Goal: Communication & Community: Answer question/provide support

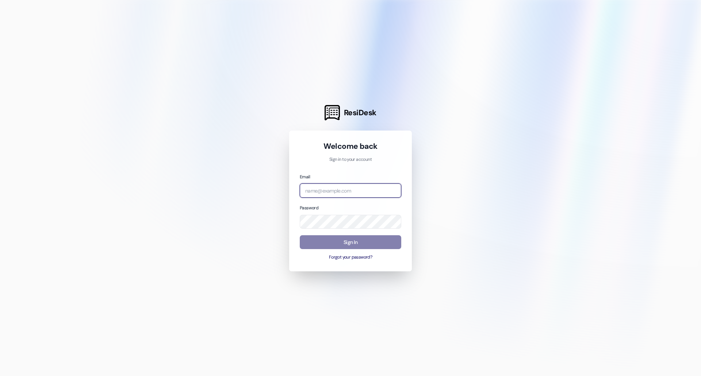
type input "[EMAIL_ADDRESS][DOMAIN_NAME]"
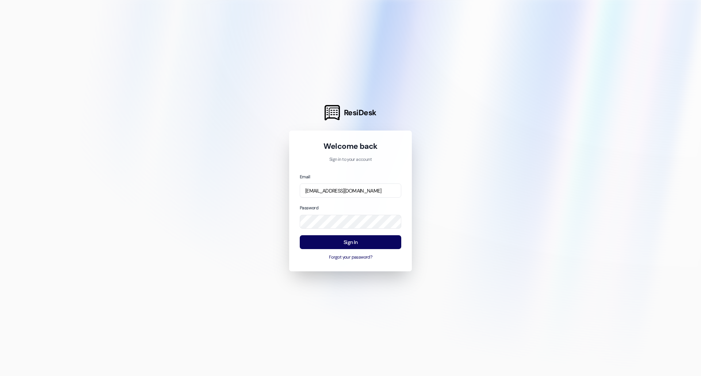
click at [348, 242] on button "Sign In" at bounding box center [351, 243] width 102 height 14
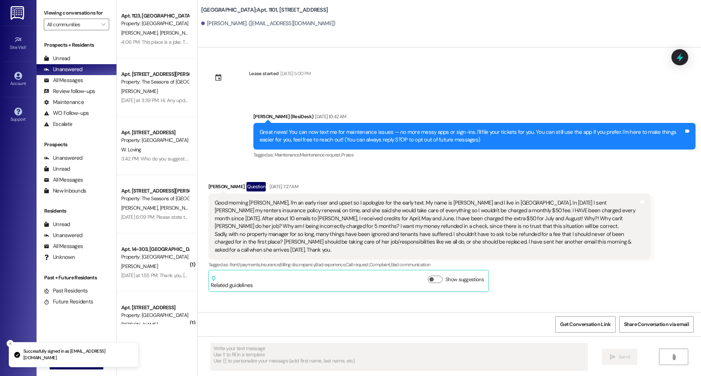
scroll to position [644, 0]
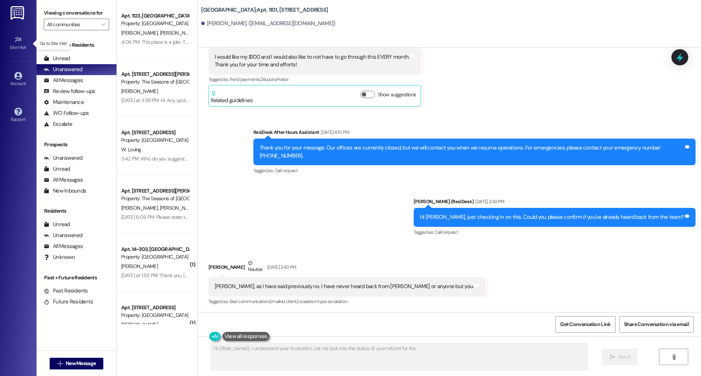
click at [16, 39] on icon at bounding box center [18, 40] width 8 height 8
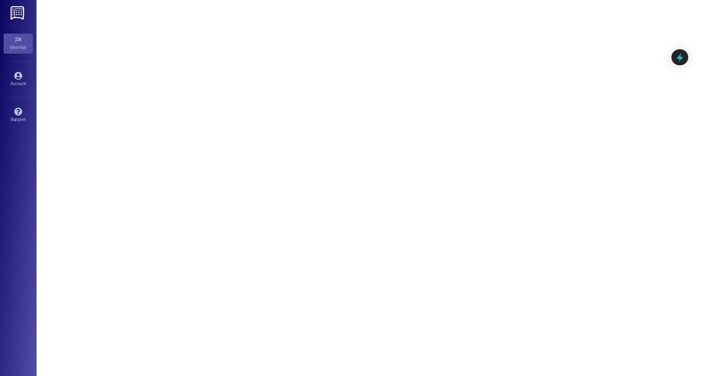
click at [682, 59] on icon at bounding box center [680, 57] width 7 height 9
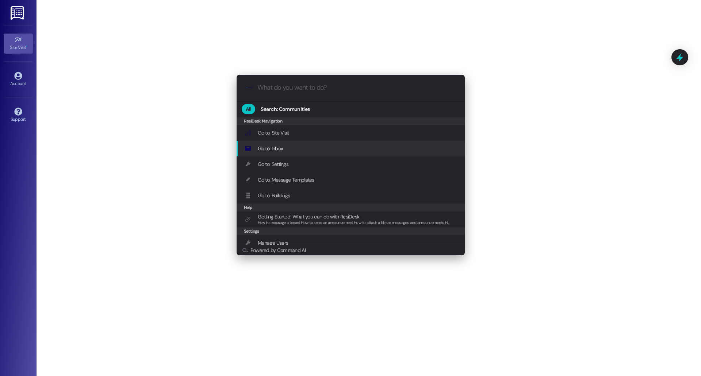
click at [16, 74] on div ".cls-1{fill:#0a055f;}.cls-2{fill:#0cc4c4;} resideskLogoBlueOrange All Search: C…" at bounding box center [350, 188] width 701 height 376
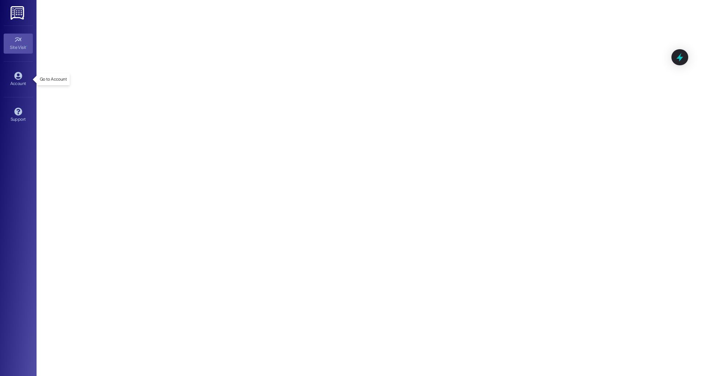
click at [18, 76] on icon at bounding box center [18, 76] width 8 height 8
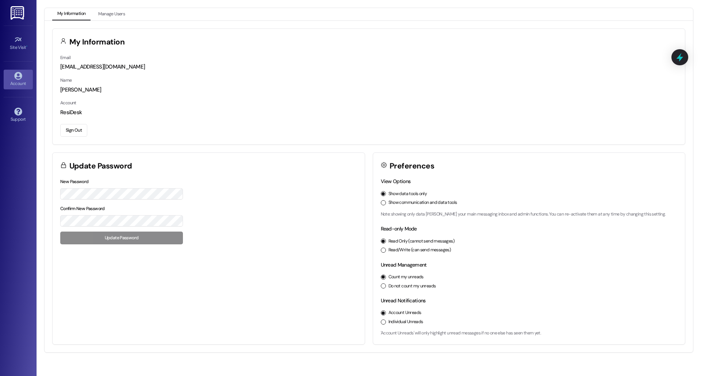
click at [19, 12] on img at bounding box center [18, 13] width 15 height 14
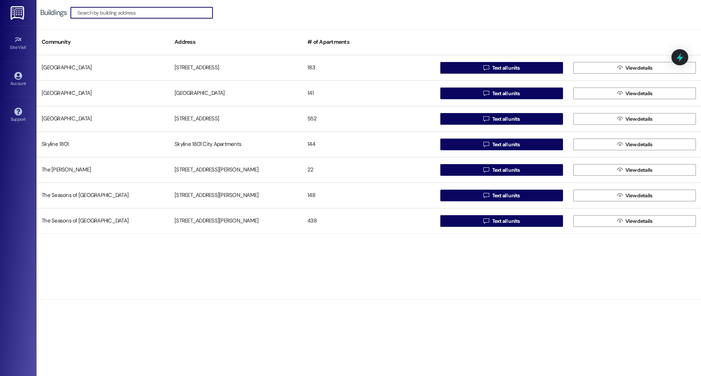
click at [169, 189] on div "The Seasons of [GEOGRAPHIC_DATA]" at bounding box center [103, 195] width 133 height 15
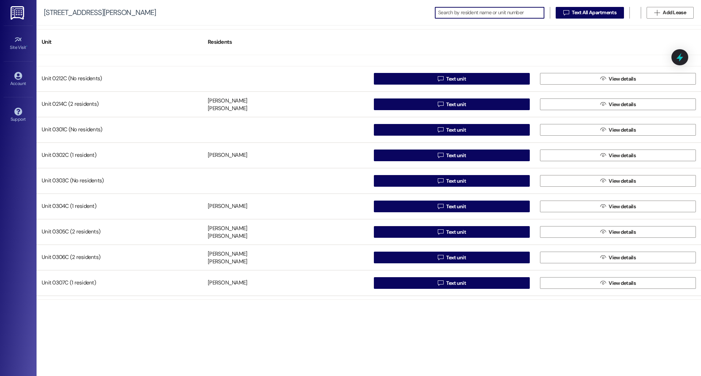
scroll to position [432, 0]
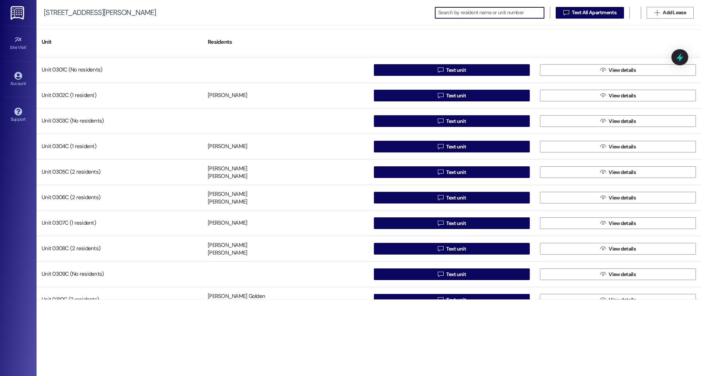
click at [420, 172] on button " Text unit" at bounding box center [452, 172] width 156 height 12
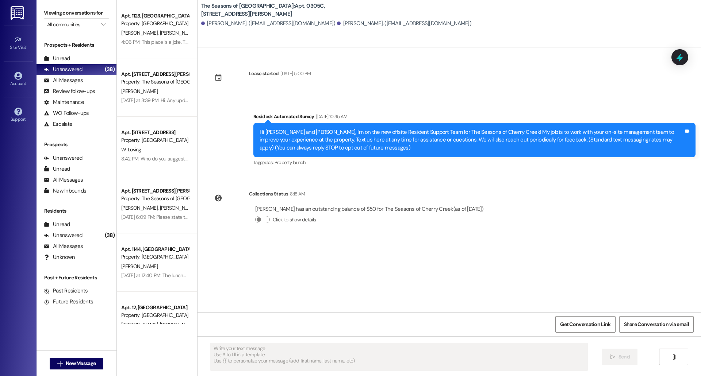
click at [241, 325] on div "Get Conversation Link Share Conversation via email" at bounding box center [449, 325] width 503 height 24
click at [276, 323] on div "Get Conversation Link Share Conversation via email" at bounding box center [449, 325] width 503 height 24
click at [247, 328] on div "Get Conversation Link Share Conversation via email" at bounding box center [449, 325] width 503 height 24
click at [588, 328] on span "Get Conversation Link" at bounding box center [585, 325] width 50 height 8
click at [69, 365] on span "New Message" at bounding box center [81, 364] width 30 height 8
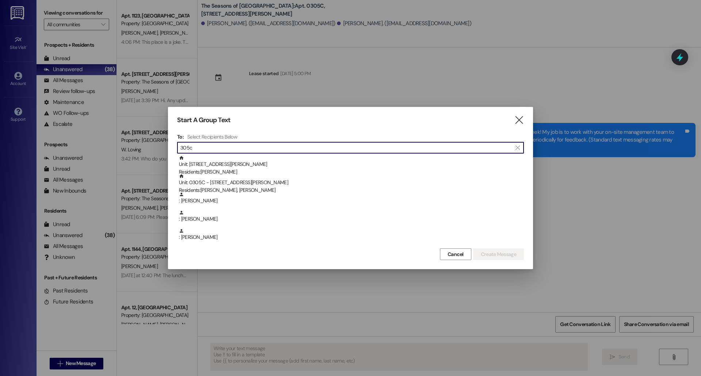
type input "305c"
click at [269, 184] on div "Unit: 0305C - [STREET_ADDRESS][PERSON_NAME] Residents: [PERSON_NAME], [PERSON_N…" at bounding box center [351, 184] width 345 height 21
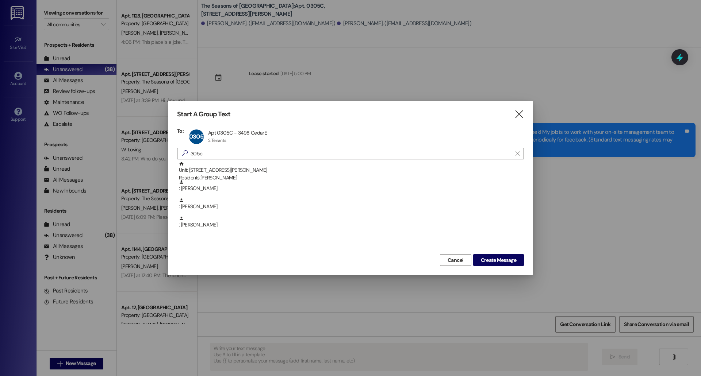
click at [275, 207] on div ": [PERSON_NAME]" at bounding box center [351, 204] width 345 height 13
click at [497, 260] on span "Create Message" at bounding box center [498, 261] width 35 height 8
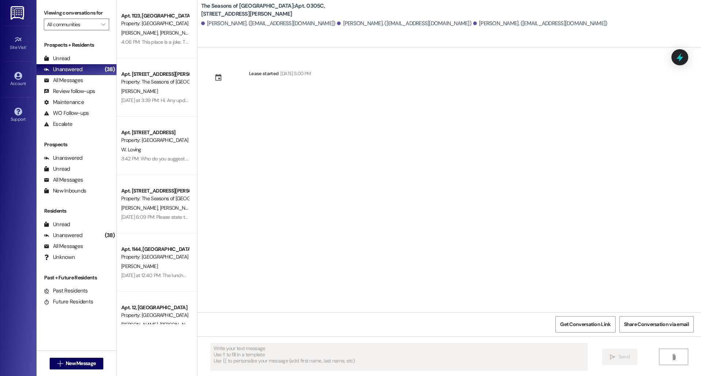
click at [74, 360] on span "New Message" at bounding box center [81, 364] width 30 height 8
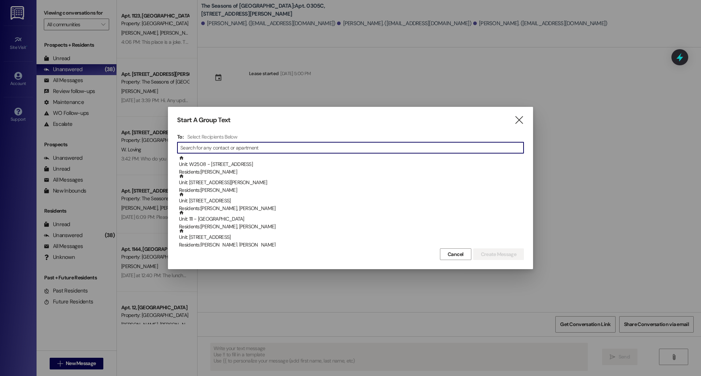
click at [243, 145] on input at bounding box center [351, 148] width 343 height 10
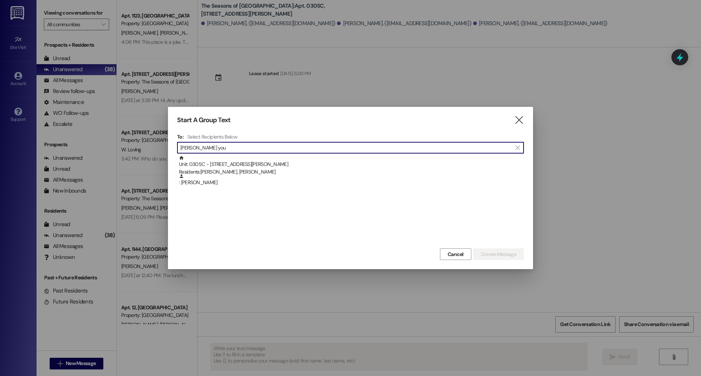
type input "[PERSON_NAME] you"
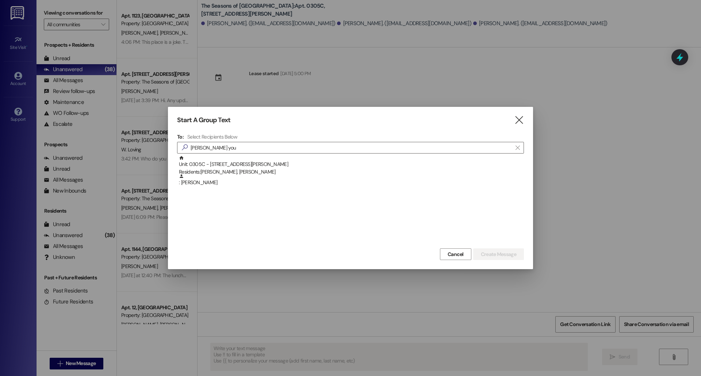
click at [203, 183] on div ": [PERSON_NAME]" at bounding box center [351, 180] width 345 height 13
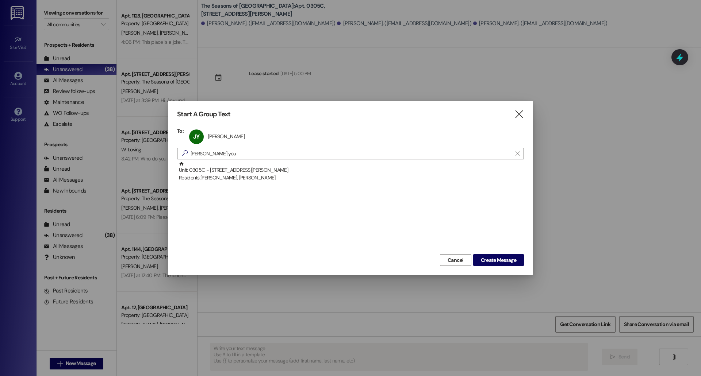
click at [235, 212] on div "Unit: 0305C - [STREET_ADDRESS][PERSON_NAME] Residents: [PERSON_NAME], [PERSON_N…" at bounding box center [350, 206] width 347 height 91
click at [340, 215] on div "Unit: 0305C - [STREET_ADDRESS][PERSON_NAME] Residents: [PERSON_NAME], [PERSON_N…" at bounding box center [350, 206] width 347 height 91
click at [520, 116] on icon "" at bounding box center [519, 115] width 10 height 8
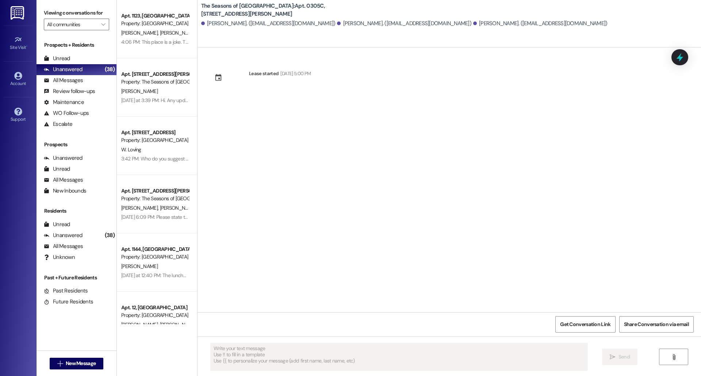
click at [339, 323] on div "Get Conversation Link Share Conversation via email" at bounding box center [449, 325] width 503 height 24
click at [290, 185] on div "Lease started [DATE] 5:00 PM" at bounding box center [449, 179] width 503 height 265
drag, startPoint x: 290, startPoint y: 185, endPoint x: 224, endPoint y: 68, distance: 134.4
click at [224, 68] on div "Lease started [DATE] 5:00 PM" at bounding box center [449, 179] width 503 height 265
click at [224, 69] on div "Lease started [DATE] 5:00 PM" at bounding box center [259, 80] width 113 height 32
